Goal: Transaction & Acquisition: Purchase product/service

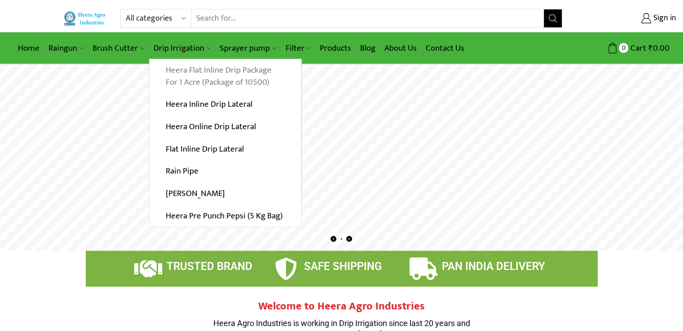
click at [192, 80] on link "Heera Flat Inline Drip Package For 1 Acre (Package of 10500)" at bounding box center [224, 76] width 151 height 35
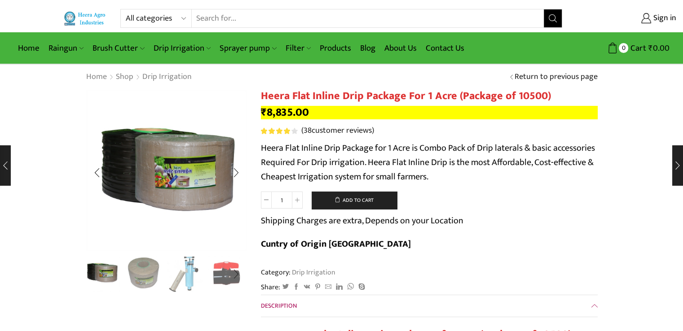
click at [149, 272] on img "2 / 10" at bounding box center [143, 272] width 37 height 37
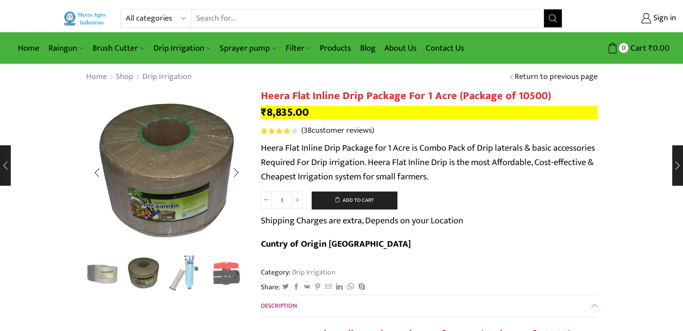
click at [176, 271] on img "3 / 10" at bounding box center [185, 272] width 37 height 37
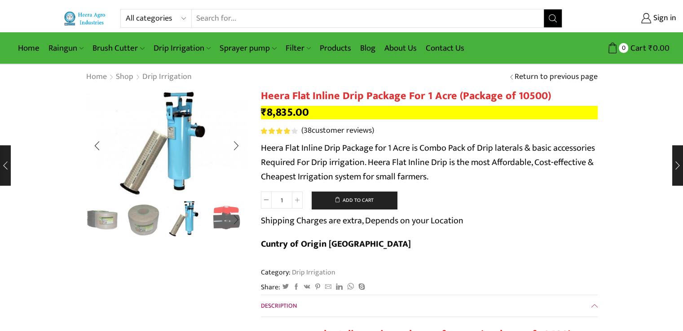
click at [226, 204] on img "4 / 10" at bounding box center [226, 218] width 37 height 37
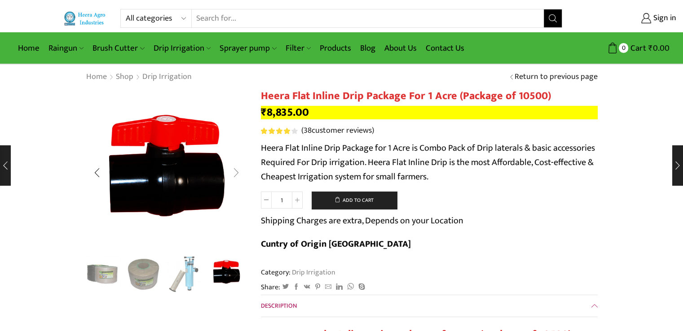
click at [239, 171] on div "Next slide" at bounding box center [236, 173] width 22 height 22
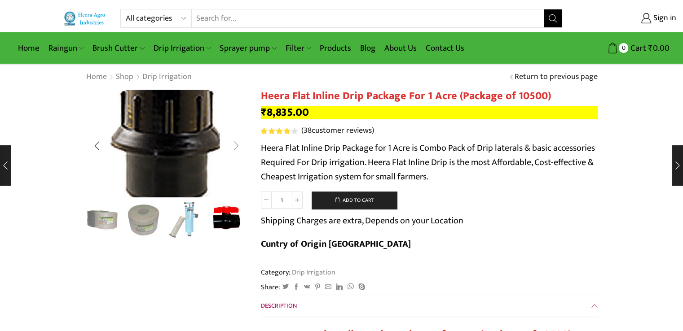
click at [239, 171] on img "5 / 10" at bounding box center [165, 129] width 240 height 159
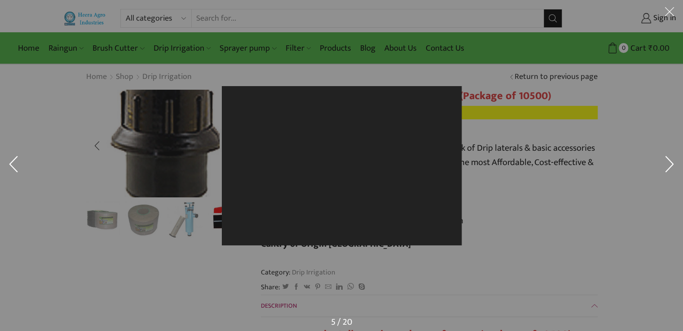
click at [239, 171] on div at bounding box center [342, 165] width 240 height 159
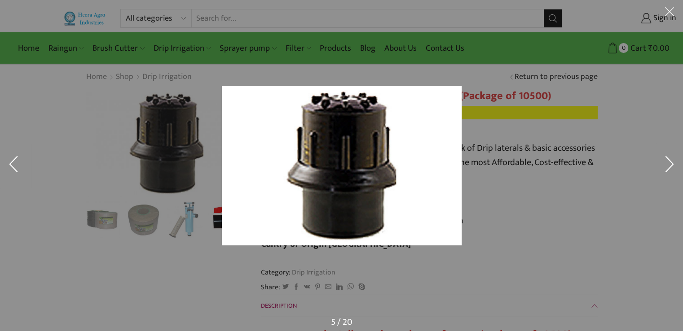
click at [665, 162] on button at bounding box center [669, 165] width 27 height 45
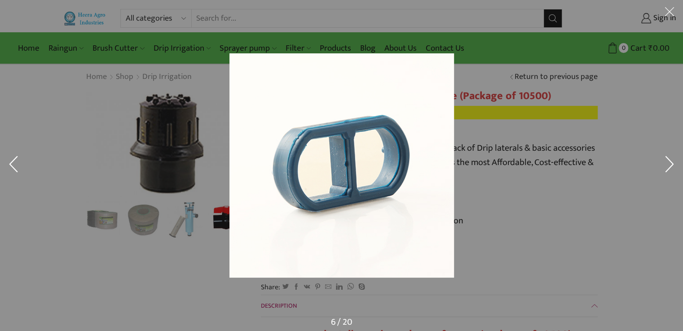
click at [665, 162] on button at bounding box center [669, 165] width 27 height 45
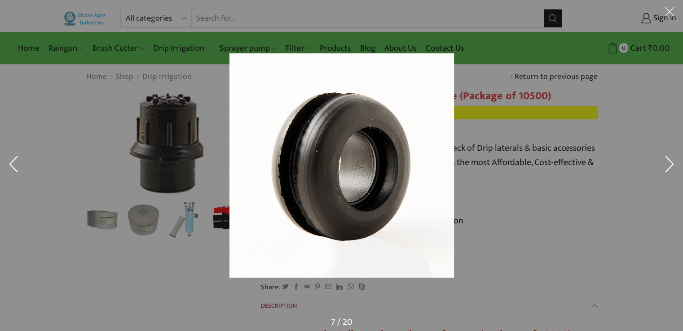
click at [665, 162] on button at bounding box center [669, 165] width 27 height 45
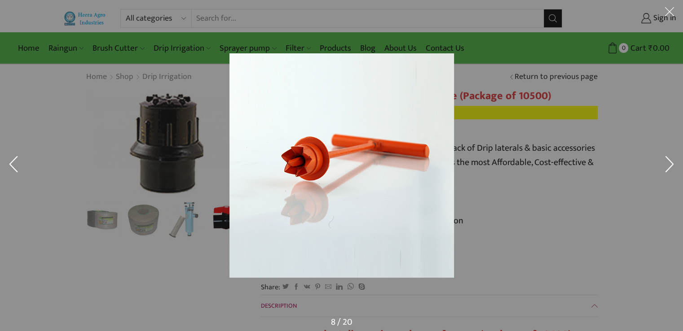
click at [665, 162] on button at bounding box center [669, 165] width 27 height 45
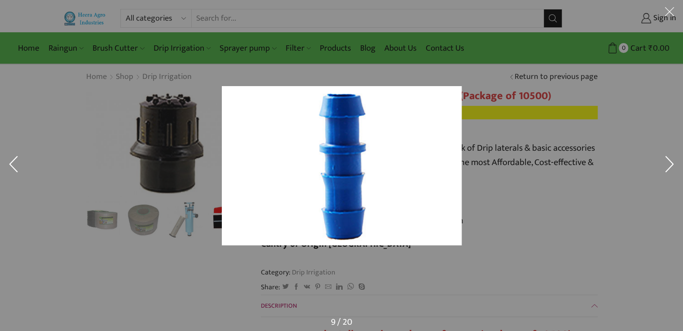
click at [665, 162] on button at bounding box center [669, 165] width 27 height 45
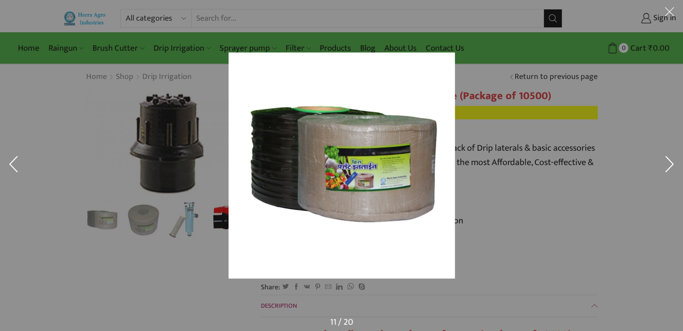
click at [665, 162] on button at bounding box center [669, 165] width 27 height 45
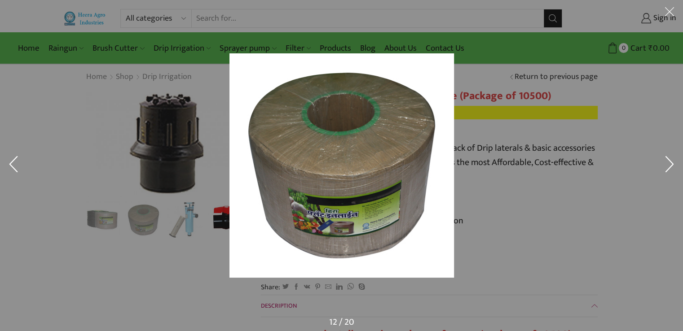
click at [665, 162] on button at bounding box center [669, 165] width 27 height 45
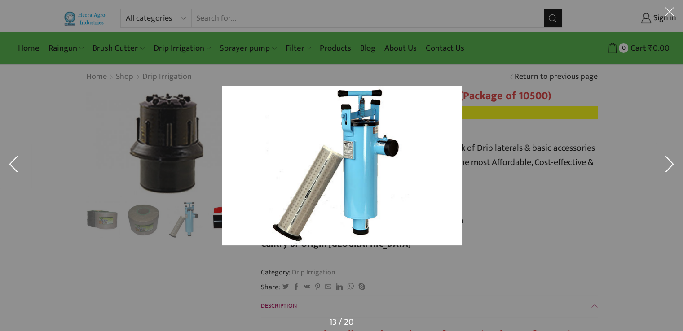
click at [620, 161] on div at bounding box center [341, 165] width 683 height 331
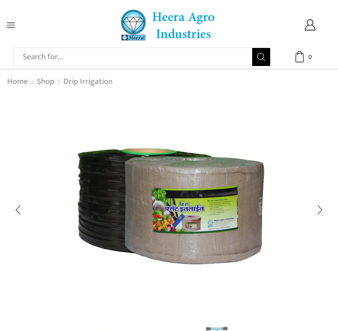
click at [11, 23] on icon at bounding box center [11, 25] width 8 height 8
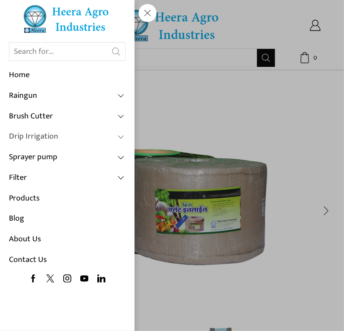
click at [51, 132] on link "Drip Irrigation" at bounding box center [67, 137] width 117 height 21
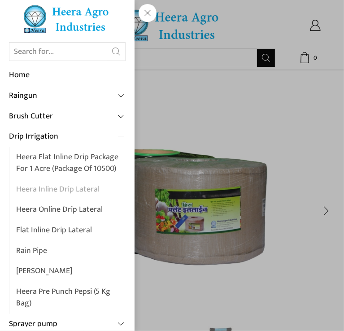
click at [56, 184] on link "Heera Inline Drip Lateral" at bounding box center [71, 190] width 110 height 21
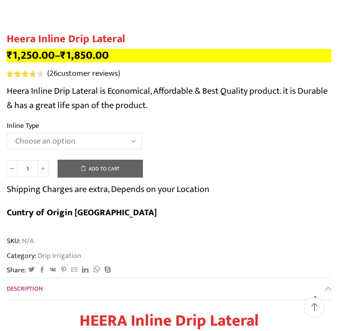
scroll to position [314, 0]
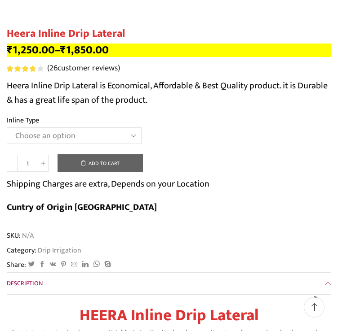
click at [89, 136] on select "Choose an option Heera Inline 12 MM (30CM) Heera Inline 12 MM (38CM) Heera Inli…" at bounding box center [74, 135] width 135 height 17
click at [7, 127] on select "Choose an option Heera Inline 12 MM (30CM) Heera Inline 12 MM (38CM) Heera Inli…" at bounding box center [74, 135] width 135 height 17
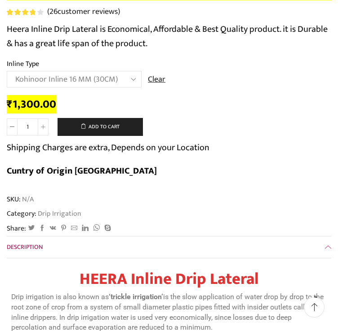
scroll to position [359, 0]
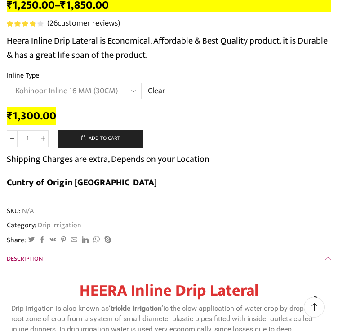
click at [80, 87] on select "Choose an option Heera Inline 12 MM (30CM) Heera Inline 12 MM (38CM) Heera Inli…" at bounding box center [74, 91] width 135 height 17
click at [7, 83] on select "Choose an option Heera Inline 12 MM (30CM) Heera Inline 12 MM (38CM) Heera Inli…" at bounding box center [74, 91] width 135 height 17
click at [96, 94] on select "Choose an option Heera Inline 12 MM (30CM) Heera Inline 12 MM (38CM) Heera Inli…" at bounding box center [74, 91] width 135 height 17
click at [7, 83] on select "Choose an option Heera Inline 12 MM (30CM) Heera Inline 12 MM (38CM) Heera Inli…" at bounding box center [74, 91] width 135 height 17
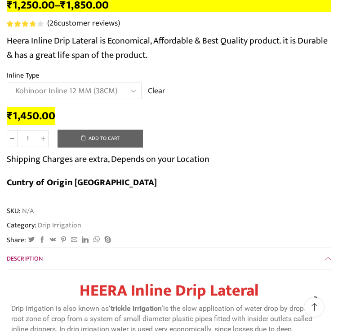
click at [130, 88] on select "Choose an option Heera Inline 12 MM (30CM) Heera Inline 12 MM (38CM) Heera Inli…" at bounding box center [74, 91] width 135 height 17
click at [7, 83] on select "Choose an option Heera Inline 12 MM (30CM) Heera Inline 12 MM (38CM) Heera Inli…" at bounding box center [74, 91] width 135 height 17
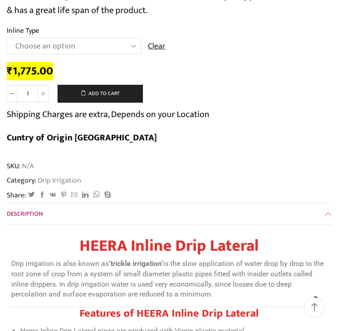
scroll to position [269, 0]
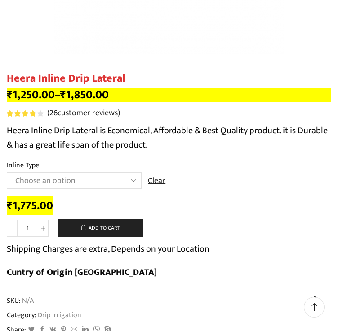
click at [108, 184] on select "Choose an option Heera Inline 12 MM (30CM) Heera Inline 12 MM (38CM) Heera Inli…" at bounding box center [74, 180] width 135 height 17
click at [7, 172] on select "Choose an option Heera Inline 12 MM (30CM) Heera Inline 12 MM (38CM) Heera Inli…" at bounding box center [74, 180] width 135 height 17
click at [101, 181] on select "Choose an option Heera Inline 12 MM (30CM) Heera Inline 12 MM (38CM) Heera Inli…" at bounding box center [74, 180] width 135 height 17
click at [7, 172] on select "Choose an option Heera Inline 12 MM (30CM) Heera Inline 12 MM (38CM) Heera Inli…" at bounding box center [74, 180] width 135 height 17
click at [93, 180] on select "Choose an option Heera Inline 12 MM (30CM) Heera Inline 12 MM (38CM) Heera Inli…" at bounding box center [74, 180] width 135 height 17
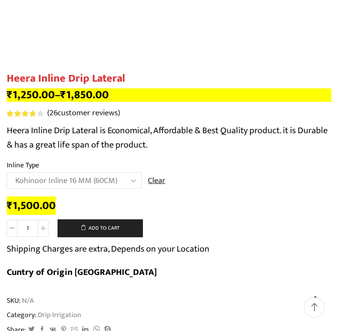
click at [7, 172] on select "Choose an option Heera Inline 12 MM (30CM) Heera Inline 12 MM (38CM) Heera Inli…" at bounding box center [74, 180] width 135 height 17
click at [99, 185] on select "Choose an option Heera Inline 12 MM (30CM) Heera Inline 12 MM (38CM) Heera Inli…" at bounding box center [74, 180] width 135 height 17
click at [7, 172] on select "Choose an option Heera Inline 12 MM (30CM) Heera Inline 12 MM (38CM) Heera Inli…" at bounding box center [74, 180] width 135 height 17
click at [107, 179] on select "Choose an option Heera Inline 12 MM (30CM) Heera Inline 12 MM (38CM) Heera Inli…" at bounding box center [74, 180] width 135 height 17
click at [7, 172] on select "Choose an option Heera Inline 12 MM (30CM) Heera Inline 12 MM (38CM) Heera Inli…" at bounding box center [74, 180] width 135 height 17
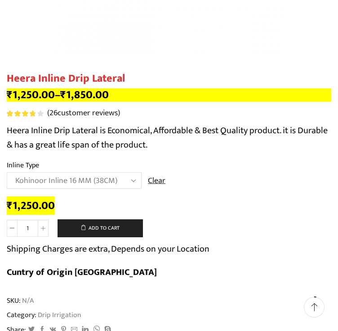
click at [82, 171] on th "Inline Type" at bounding box center [169, 166] width 324 height 13
click at [82, 179] on select "Choose an option Heera Inline 12 MM (30CM) Heera Inline 12 MM (38CM) Heera Inli…" at bounding box center [74, 180] width 135 height 17
click at [7, 172] on select "Choose an option Heera Inline 12 MM (30CM) Heera Inline 12 MM (38CM) Heera Inli…" at bounding box center [74, 180] width 135 height 17
select select "Kohinoor Inline 16 MM (30CM)"
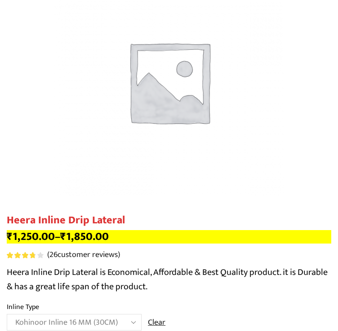
scroll to position [0, 0]
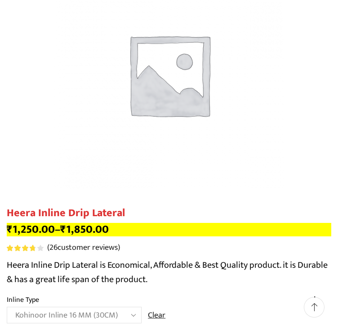
click at [146, 131] on img at bounding box center [168, 74] width 229 height 229
